Goal: Task Accomplishment & Management: Manage account settings

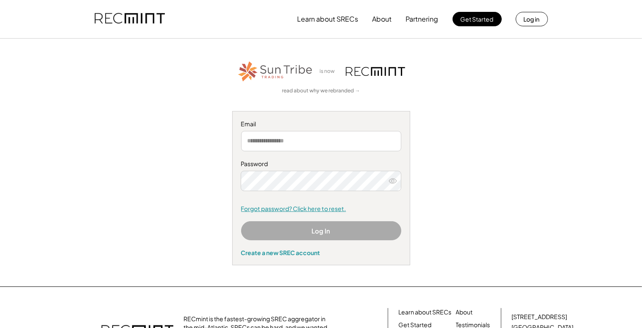
click at [271, 209] on link "Forgot password? Click here to reset." at bounding box center [321, 209] width 160 height 8
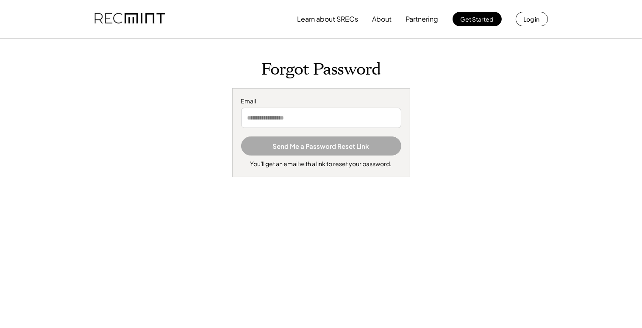
click at [295, 115] on input "email" at bounding box center [321, 118] width 160 height 20
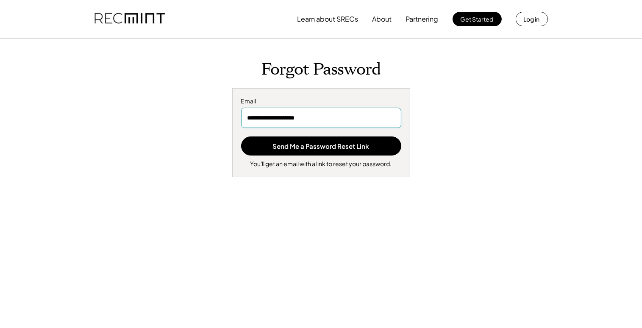
type input "**********"
click at [142, 100] on div "**********" at bounding box center [320, 118] width 525 height 117
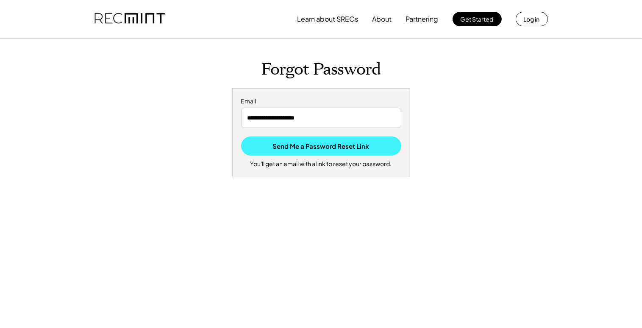
click at [302, 148] on button "Send Me a Password Reset Link" at bounding box center [321, 145] width 160 height 19
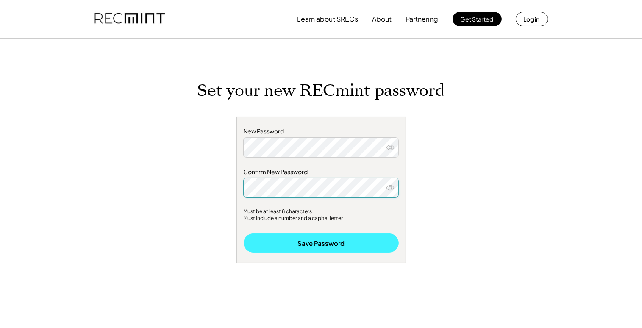
click at [338, 242] on button "Save Password" at bounding box center [321, 242] width 155 height 19
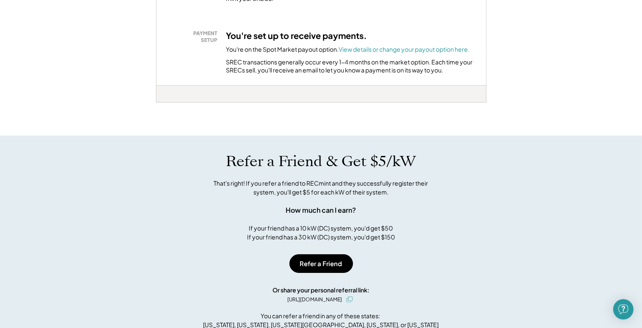
scroll to position [285, 0]
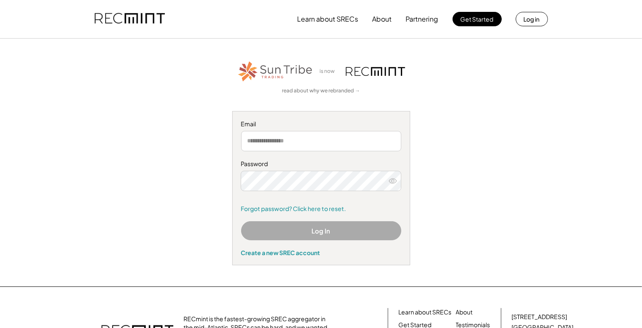
click at [302, 142] on input "email" at bounding box center [321, 141] width 160 height 20
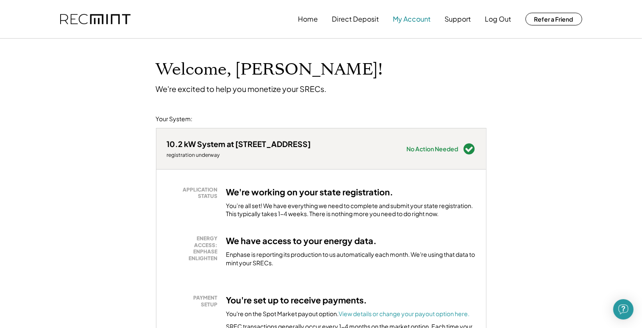
click at [405, 24] on button "My Account" at bounding box center [412, 19] width 38 height 17
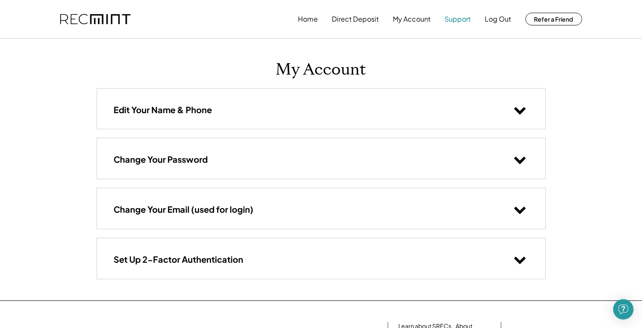
click at [454, 22] on button "Support" at bounding box center [458, 19] width 26 height 17
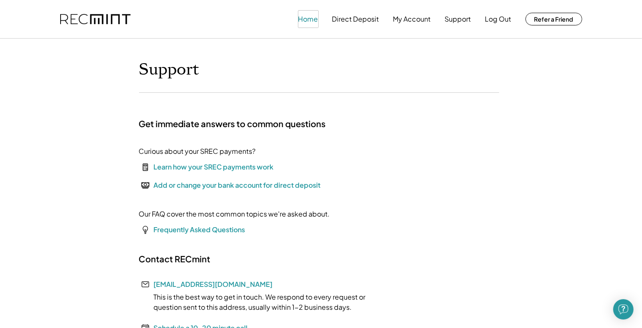
click at [317, 21] on button "Home" at bounding box center [308, 19] width 20 height 17
click at [310, 21] on button "Home" at bounding box center [308, 19] width 20 height 17
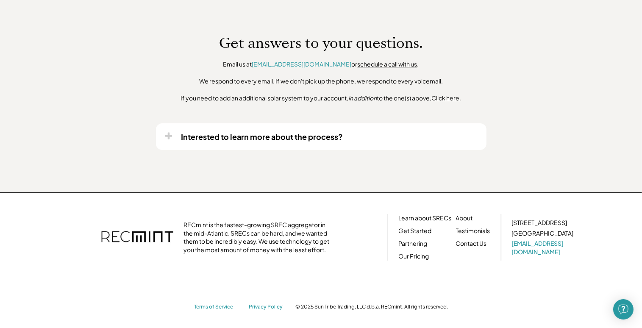
scroll to position [622, 0]
